Goal: Task Accomplishment & Management: Use online tool/utility

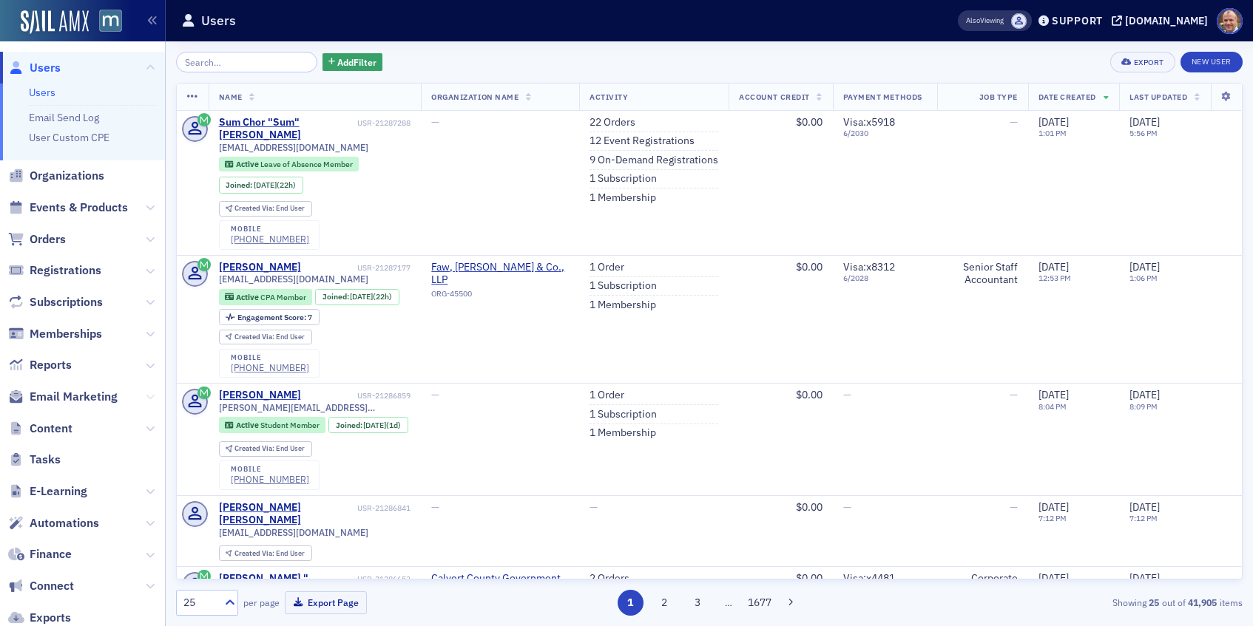
click at [153, 396] on icon at bounding box center [150, 397] width 9 height 9
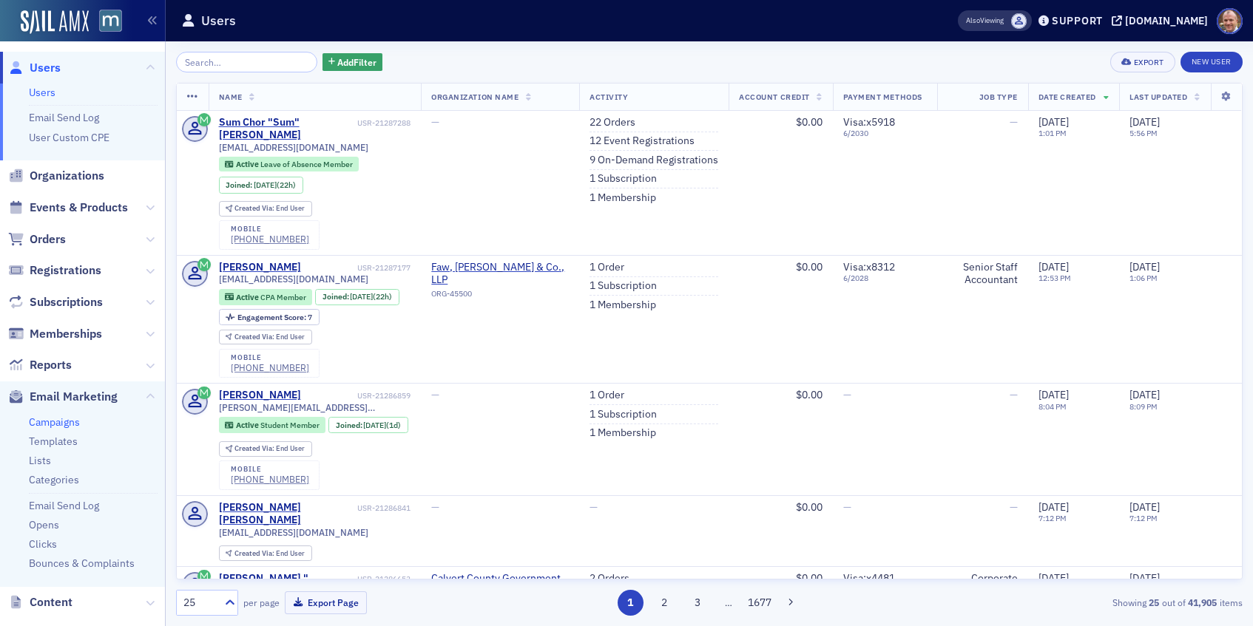
click at [60, 421] on link "Campaigns" at bounding box center [54, 422] width 51 height 13
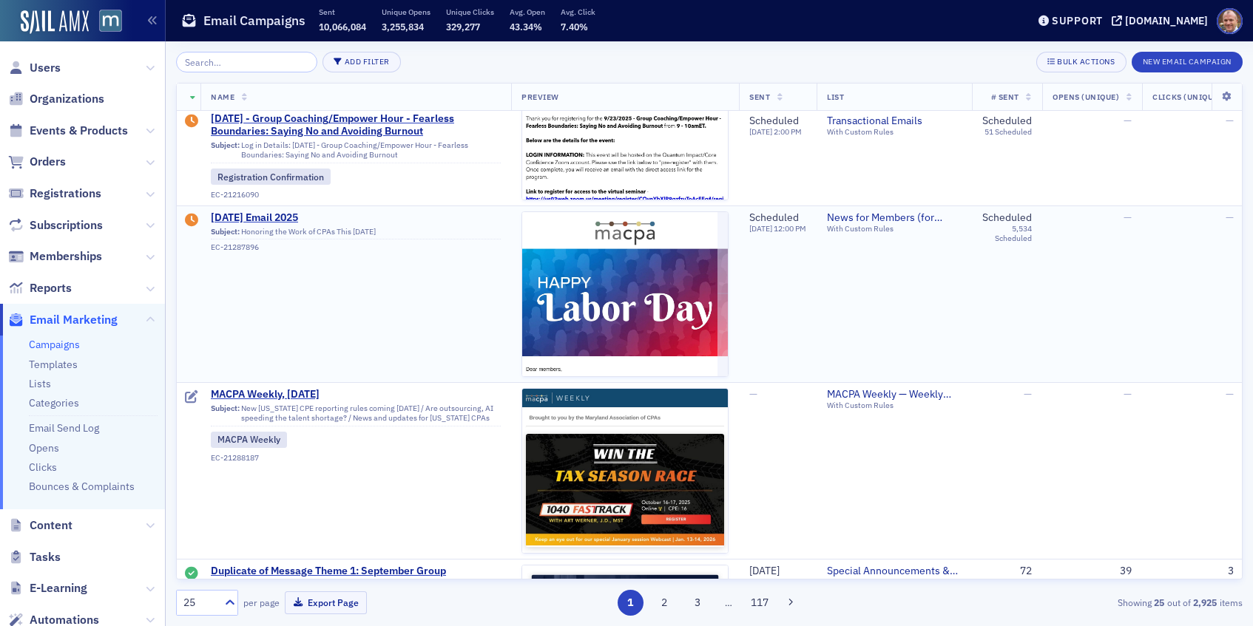
scroll to position [84, 0]
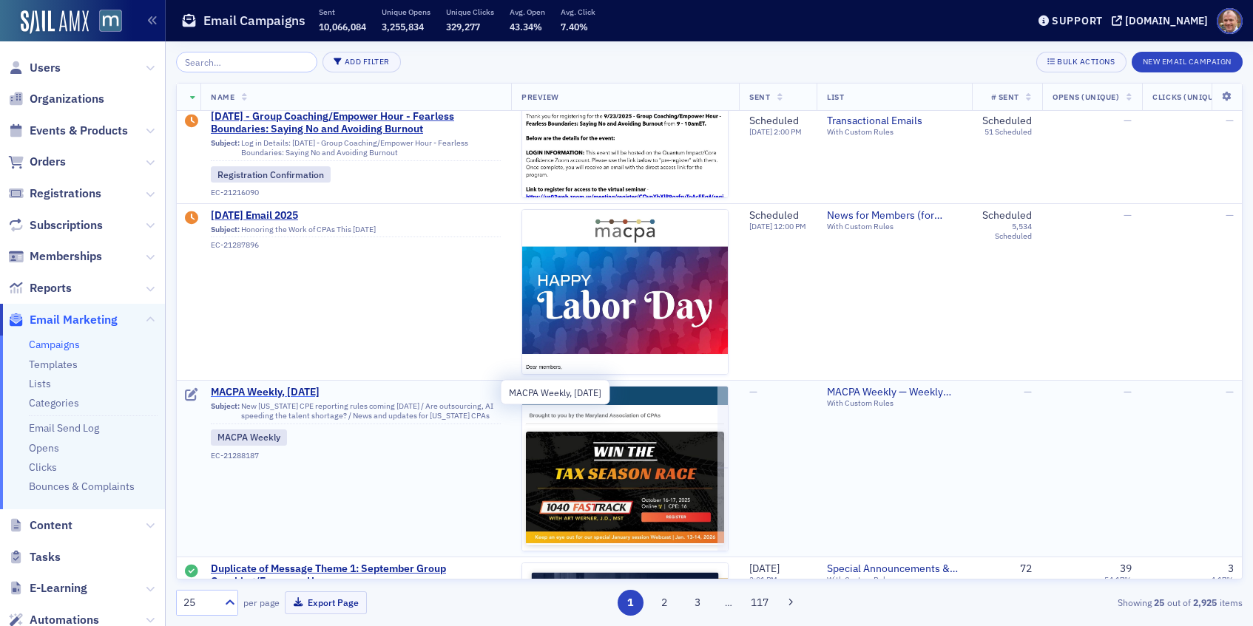
click at [245, 393] on span "MACPA Weekly, [DATE]" at bounding box center [356, 392] width 290 height 13
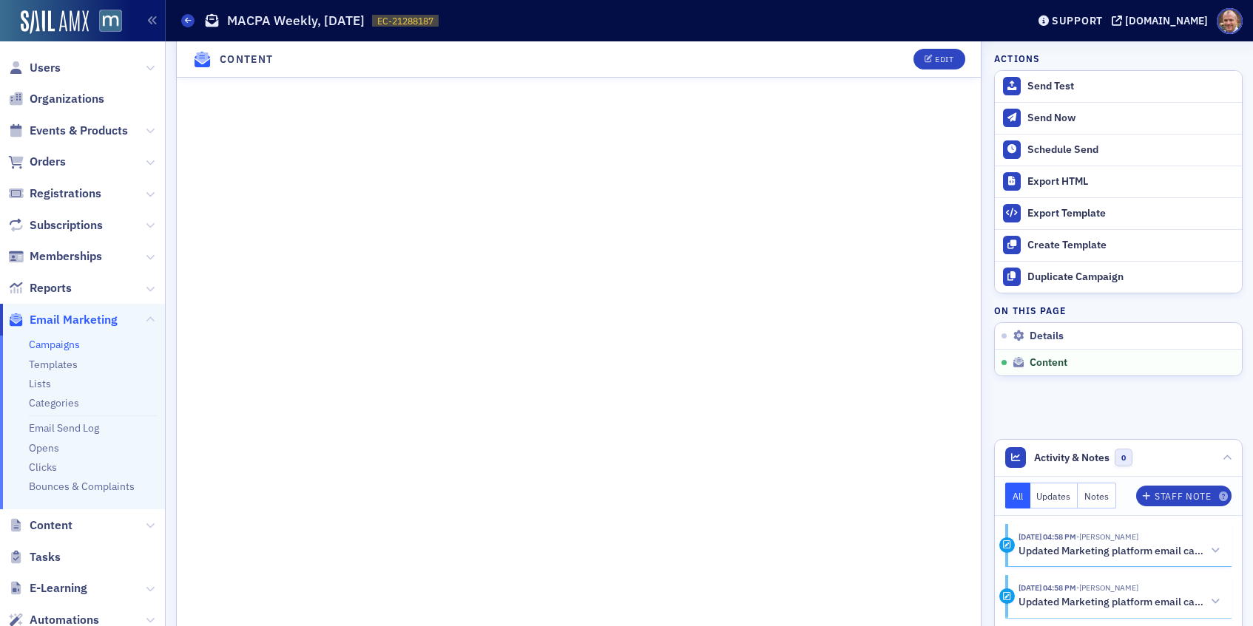
scroll to position [930, 0]
click at [950, 61] on div "Edit" at bounding box center [944, 59] width 18 height 8
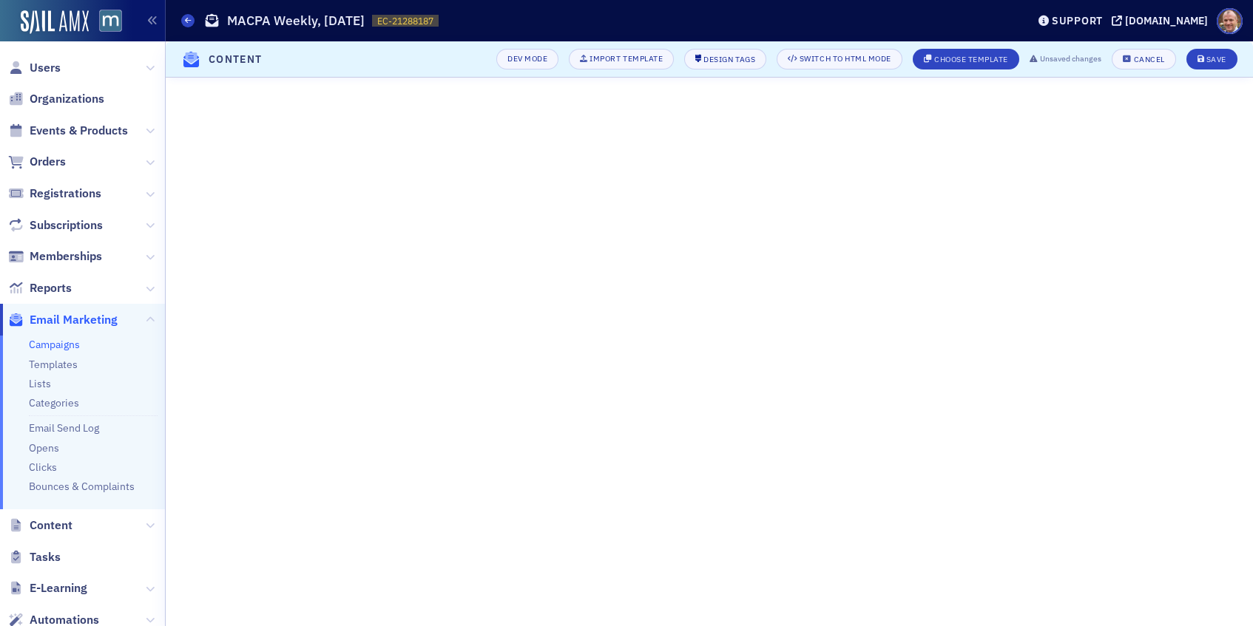
scroll to position [270, 0]
click at [1220, 57] on div "Save" at bounding box center [1216, 59] width 20 height 8
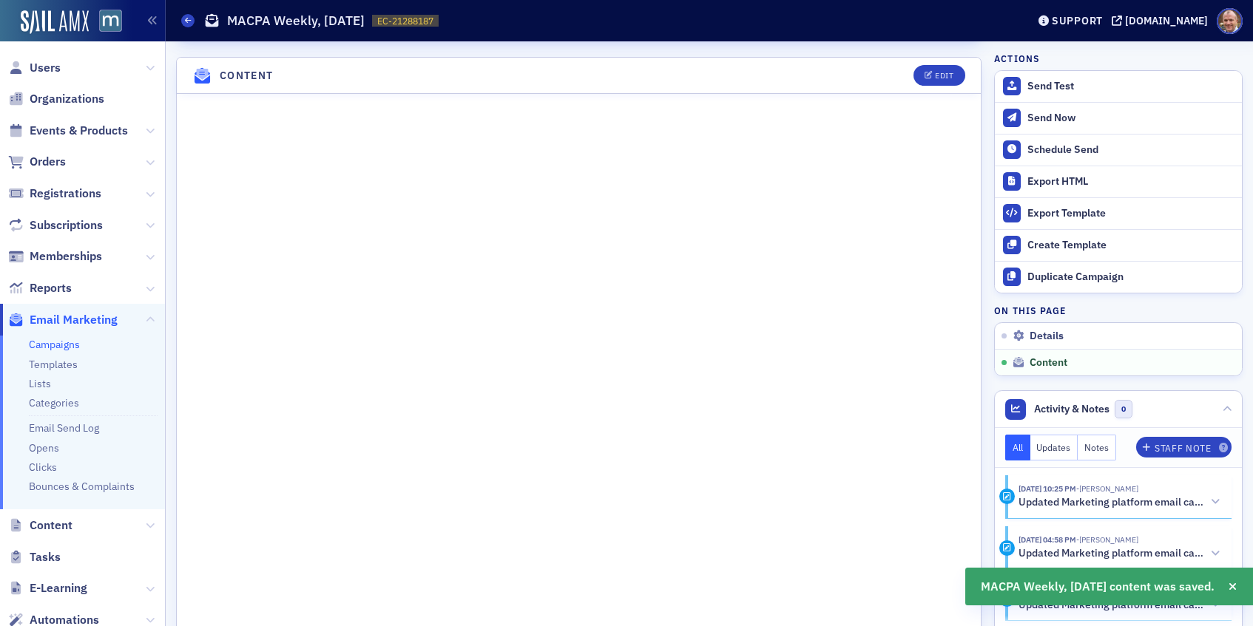
scroll to position [766, 0]
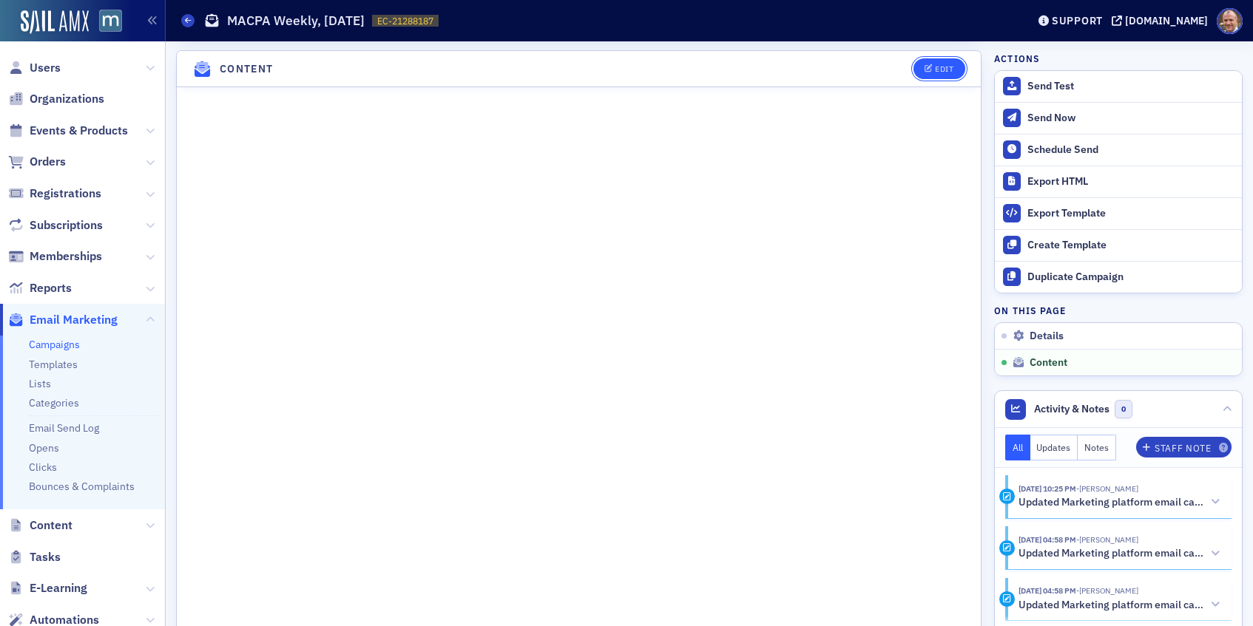
click at [941, 68] on div "Edit" at bounding box center [944, 69] width 18 height 8
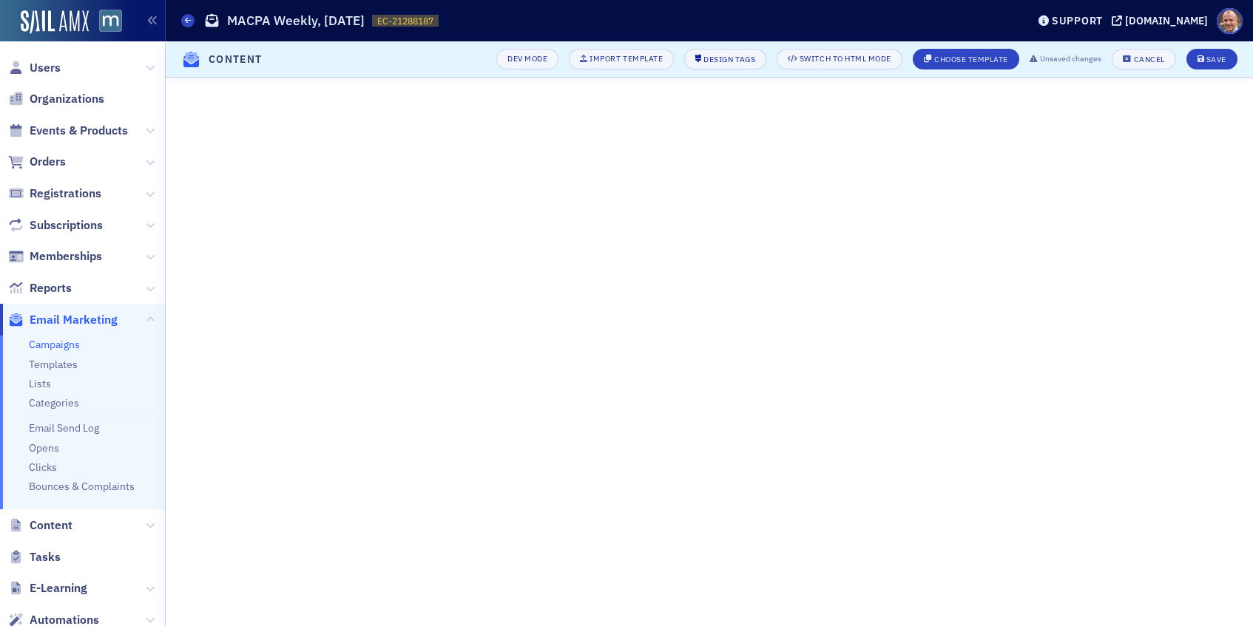
scroll to position [270, 0]
click at [1214, 55] on div "Save" at bounding box center [1216, 59] width 20 height 8
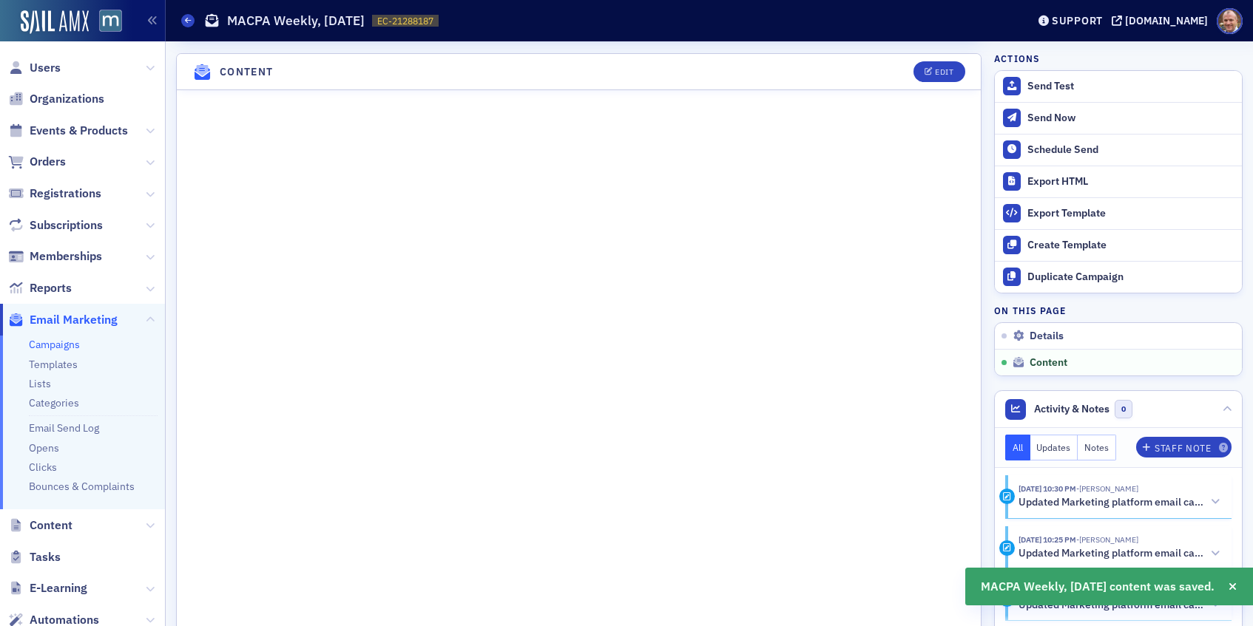
scroll to position [766, 0]
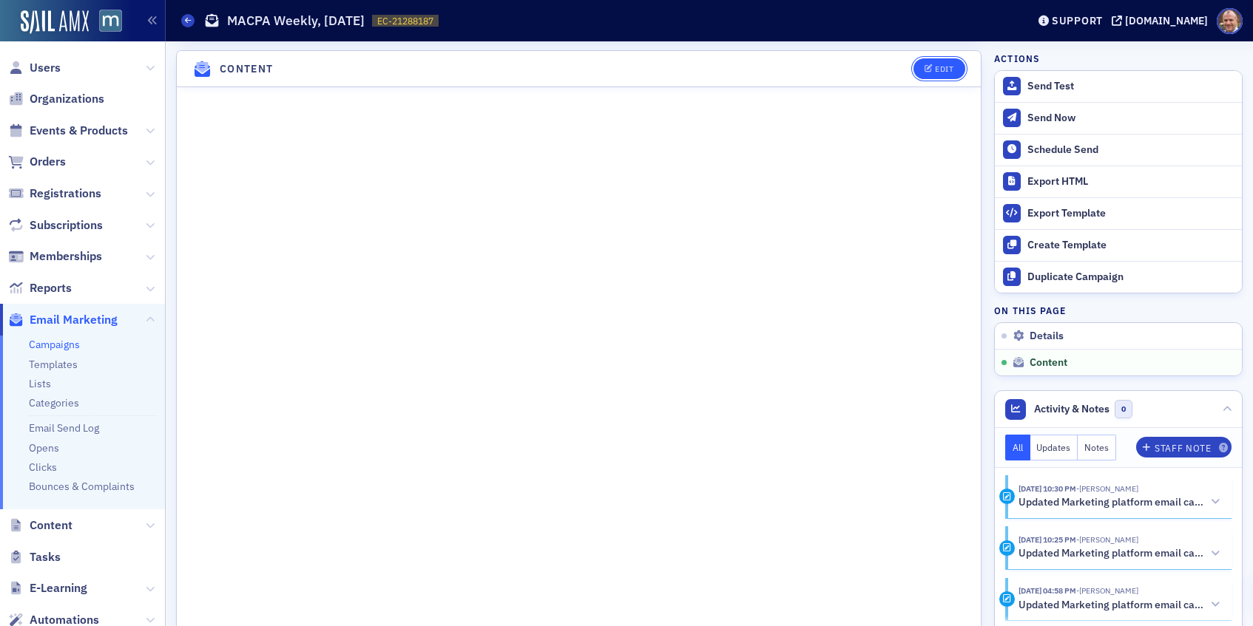
click at [945, 71] on div "Edit" at bounding box center [944, 69] width 18 height 8
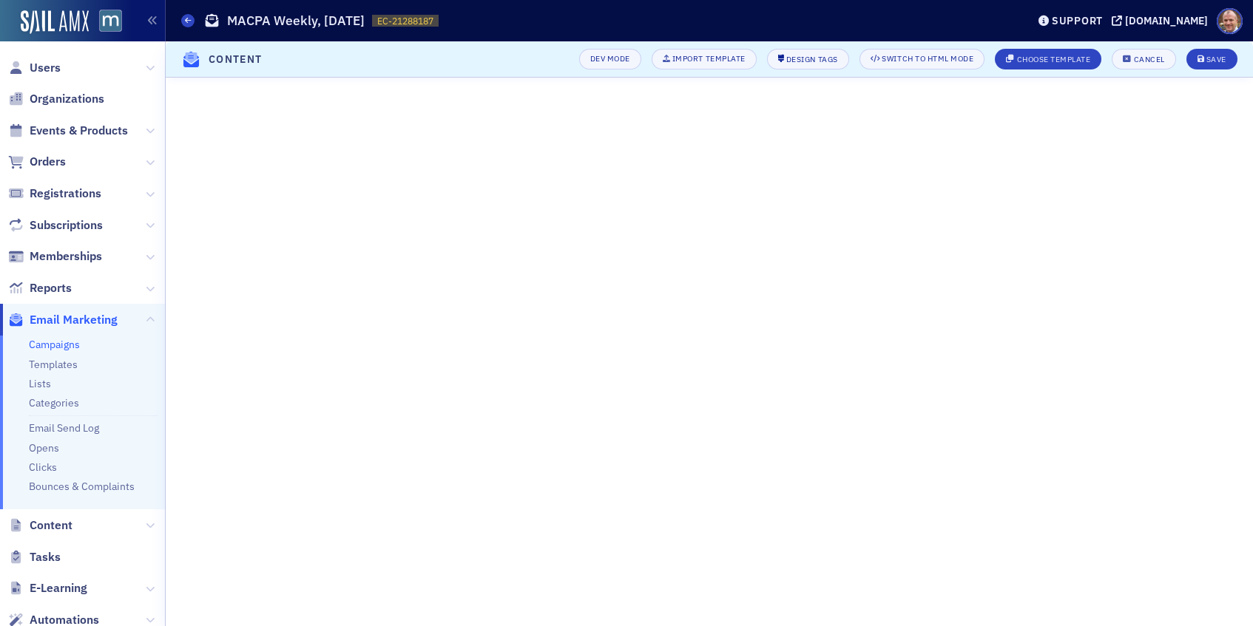
scroll to position [270, 0]
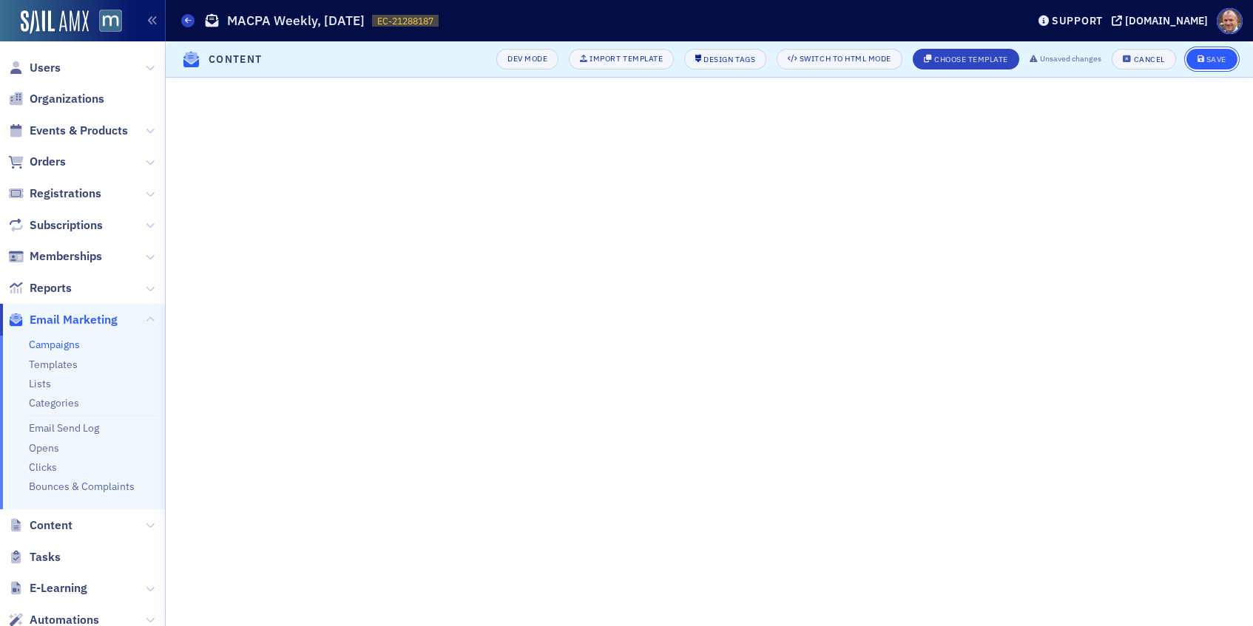
click at [1219, 55] on div "Save" at bounding box center [1216, 59] width 20 height 8
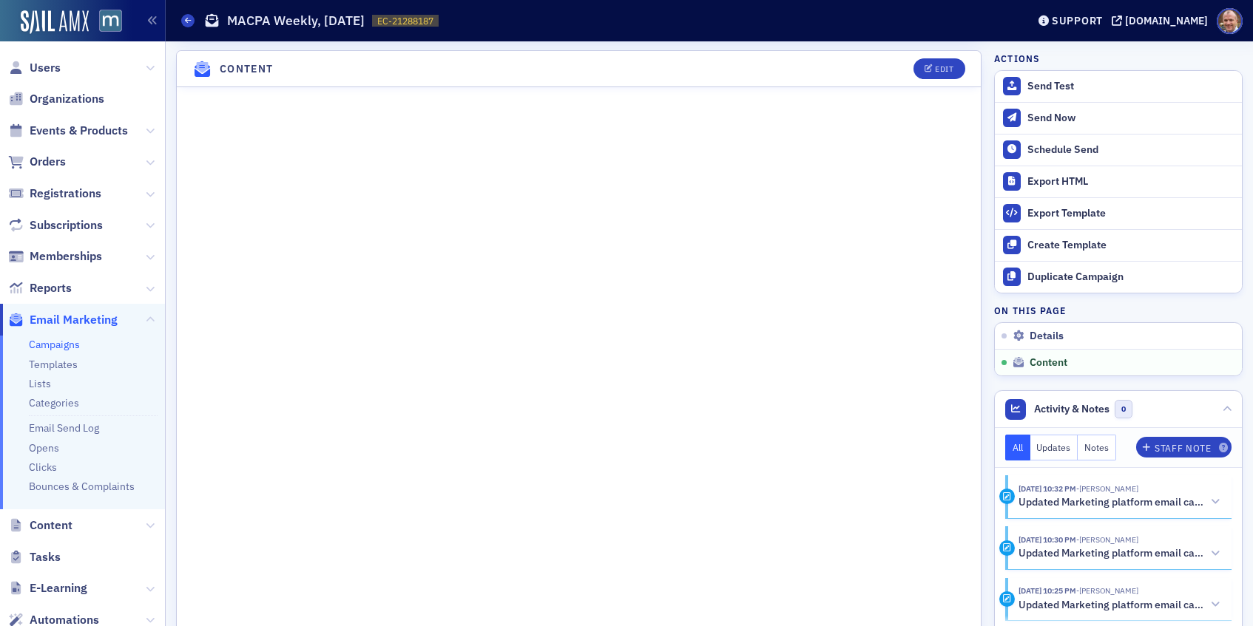
scroll to position [837, 0]
click at [938, 70] on div "Edit" at bounding box center [944, 70] width 18 height 8
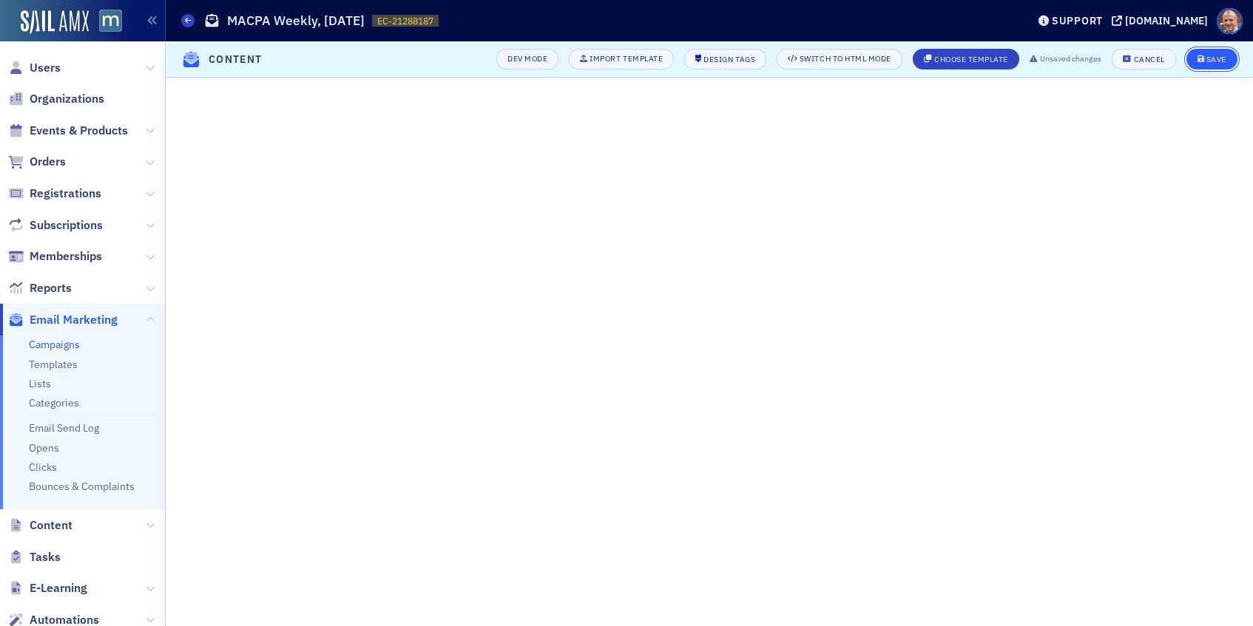
click at [1200, 64] on button "Save" at bounding box center [1211, 59] width 51 height 21
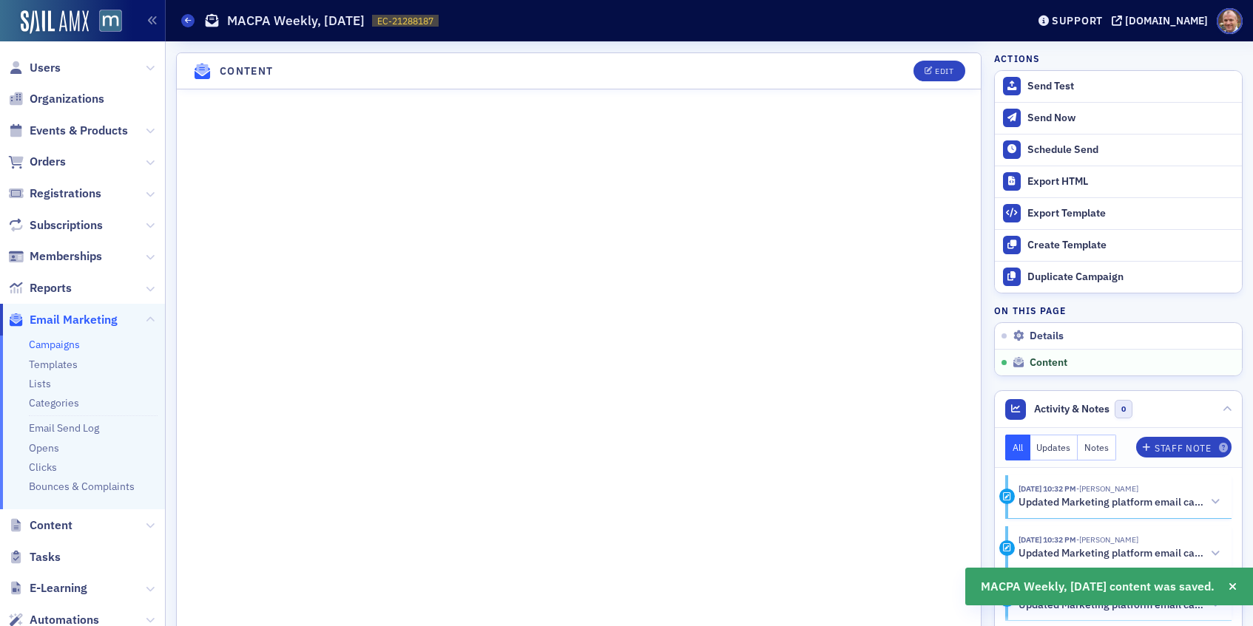
scroll to position [766, 0]
click at [944, 72] on button "Edit" at bounding box center [938, 68] width 51 height 21
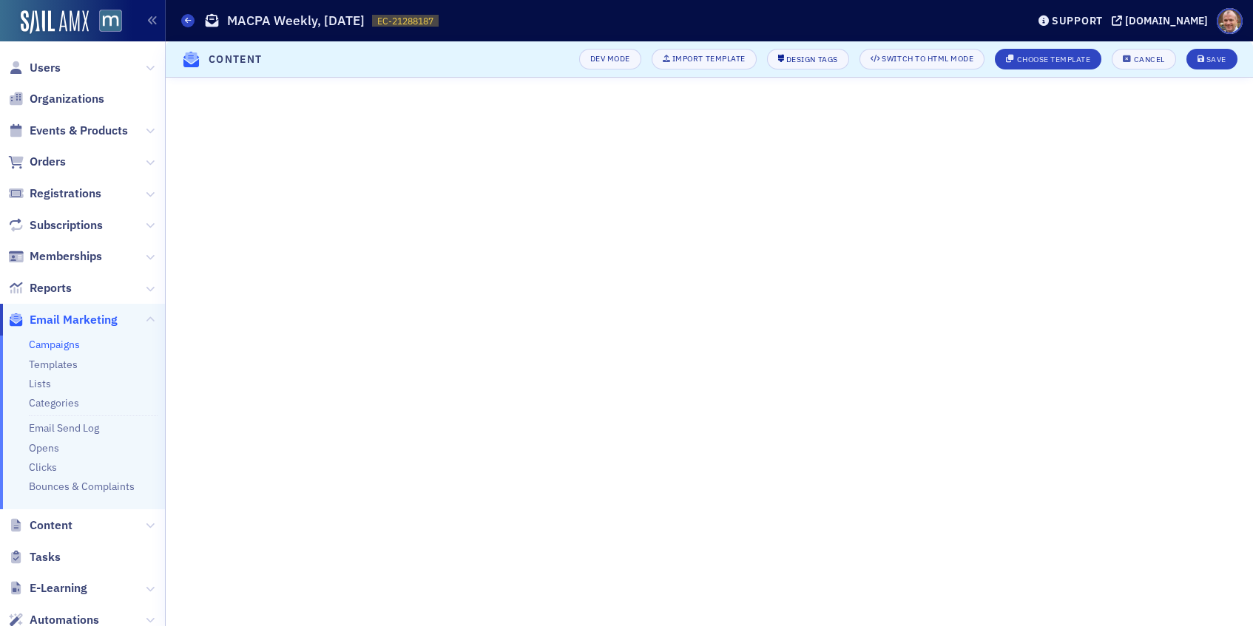
scroll to position [270, 0]
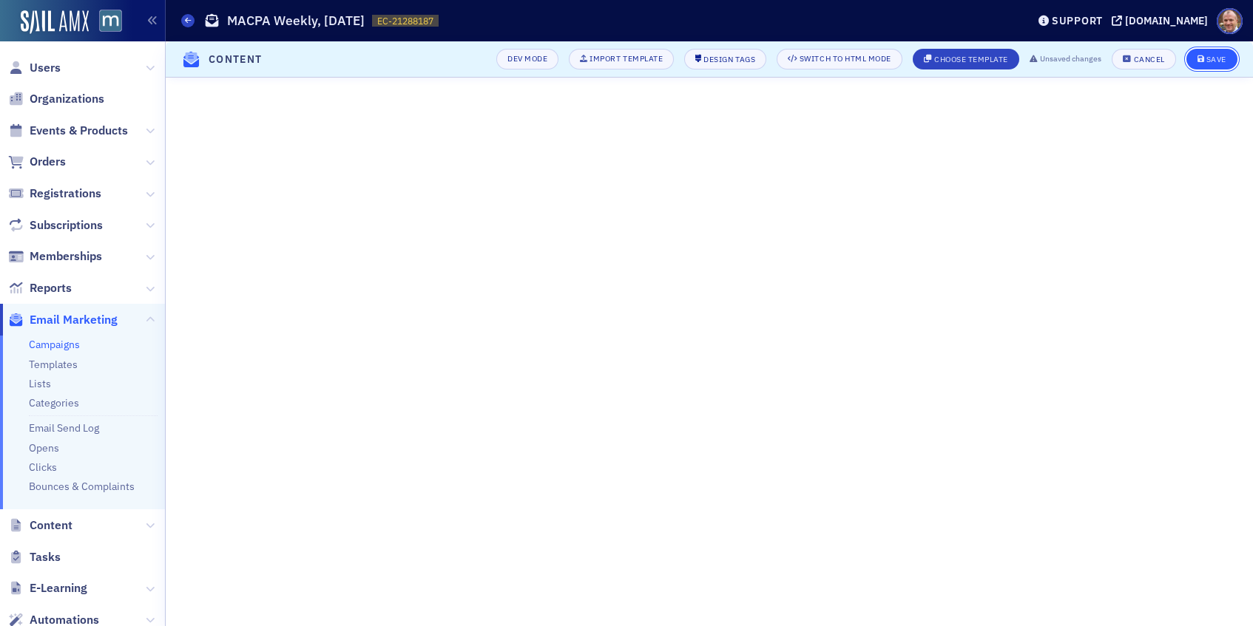
click at [1206, 52] on button "Save" at bounding box center [1211, 59] width 51 height 21
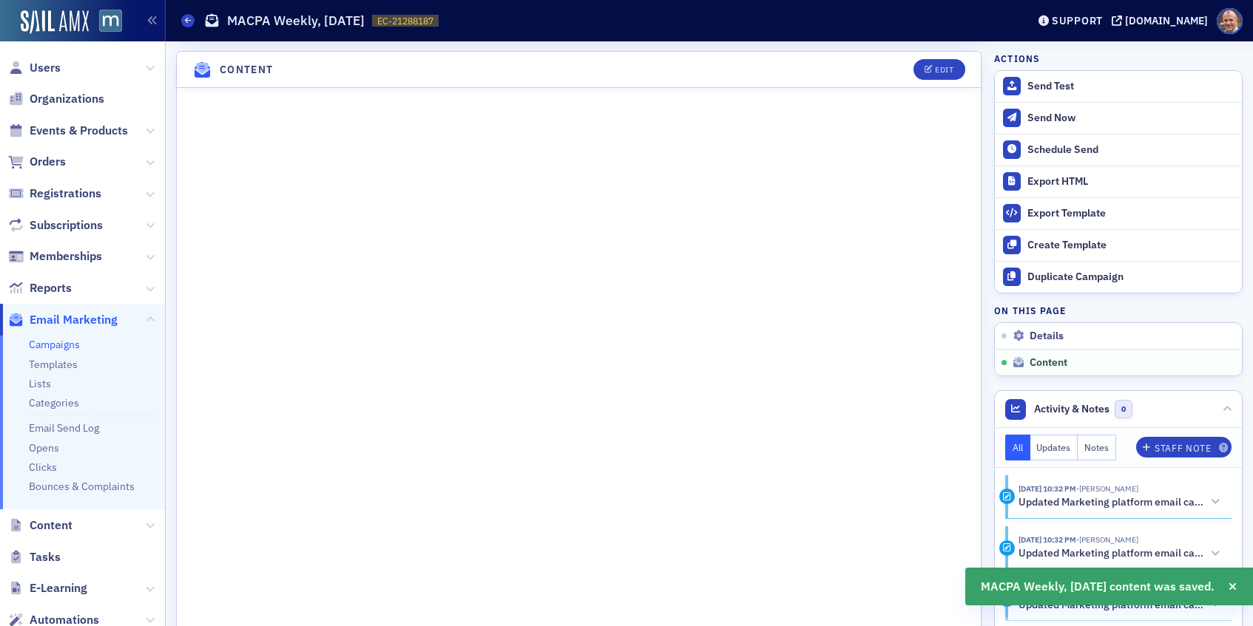
scroll to position [766, 0]
